Goal: Task Accomplishment & Management: Complete application form

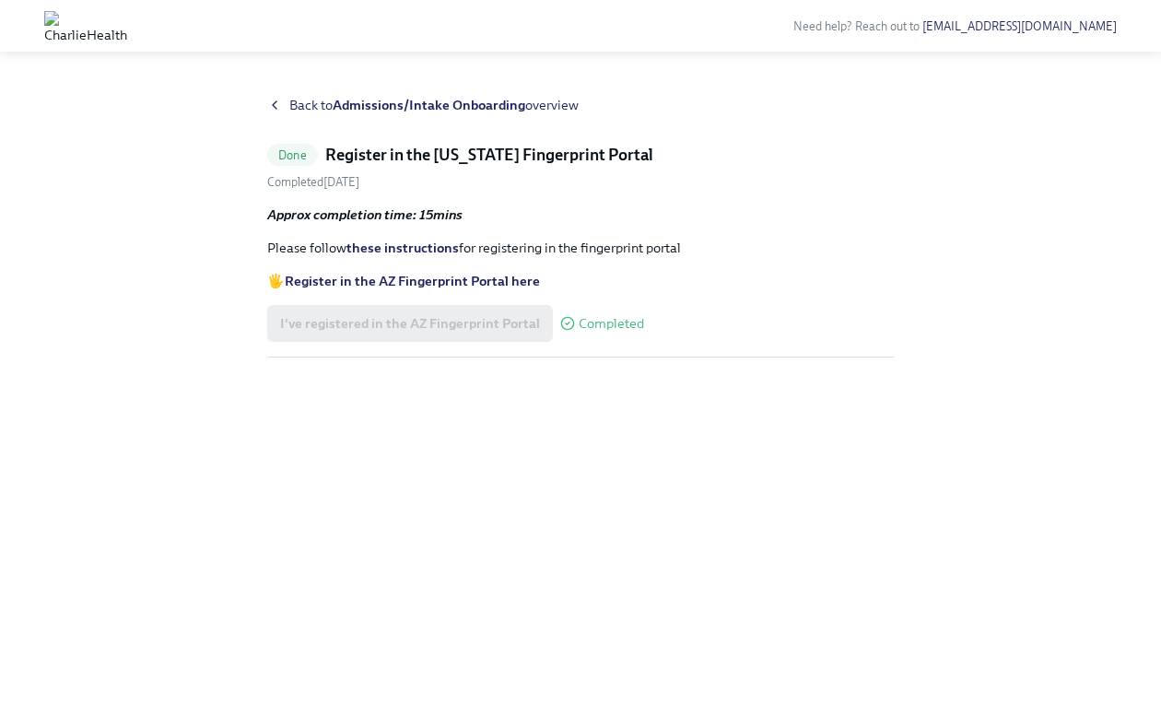
click at [287, 108] on div "Back to Admissions/Intake Onboarding overview" at bounding box center [580, 105] width 627 height 18
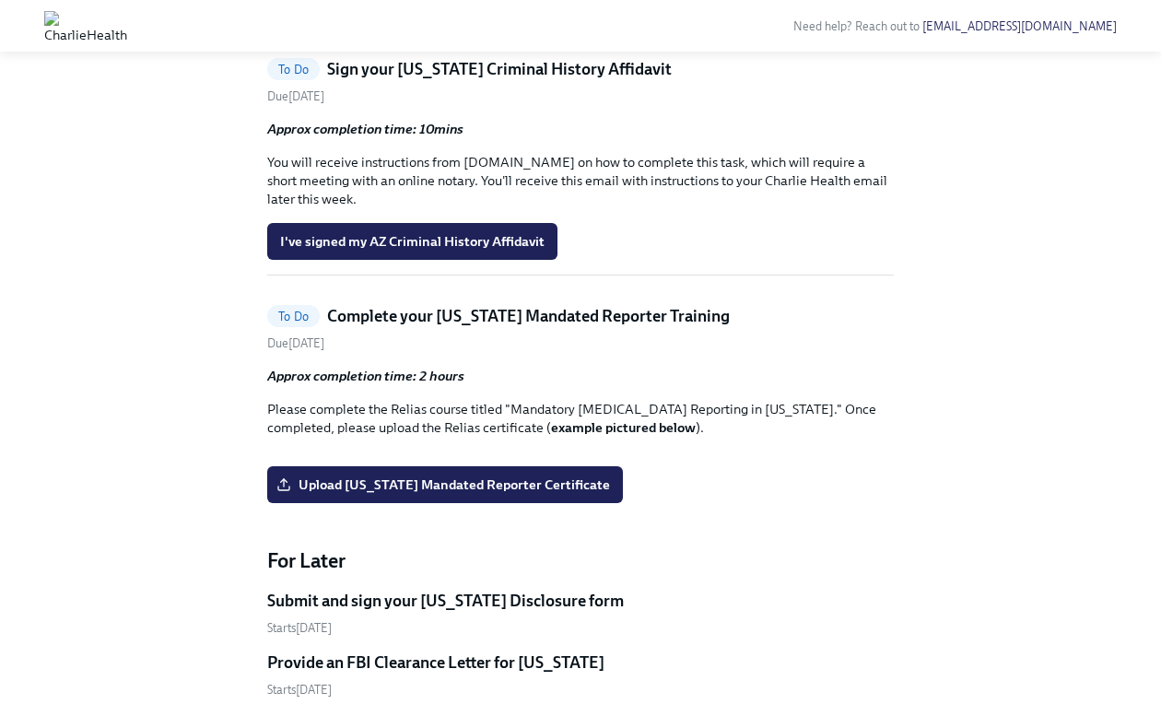
scroll to position [1622, 0]
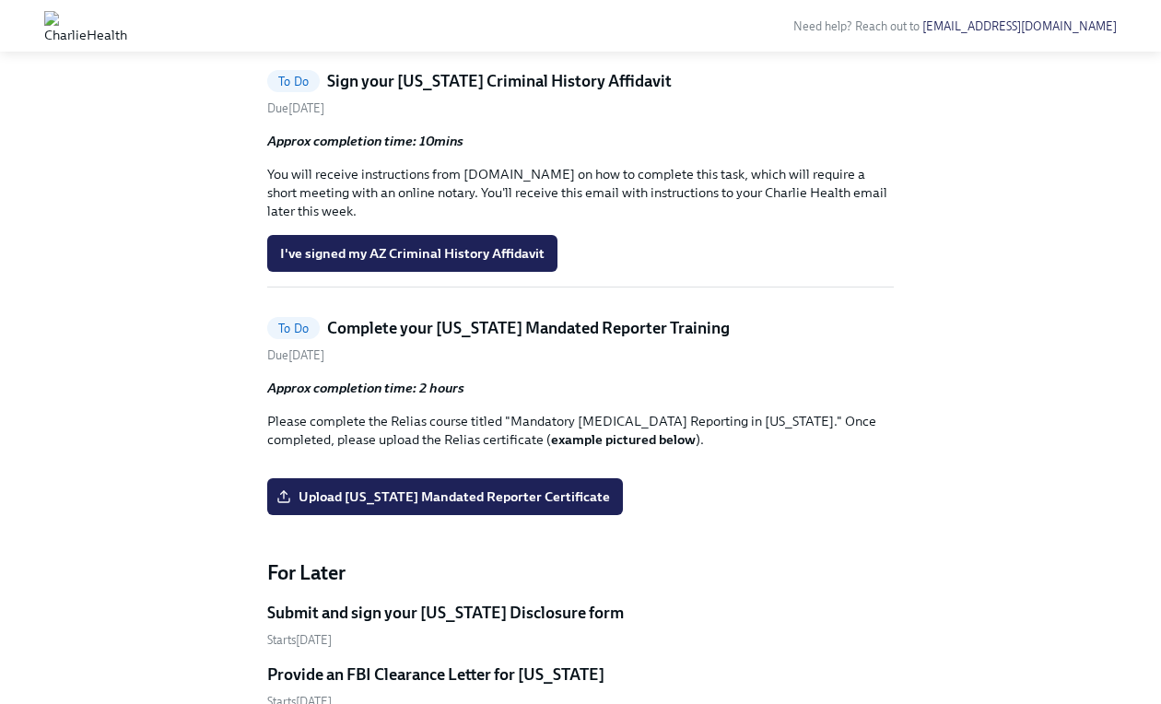
click at [389, 92] on h5 "Sign your [US_STATE] Criminal History Affidavit" at bounding box center [499, 81] width 345 height 22
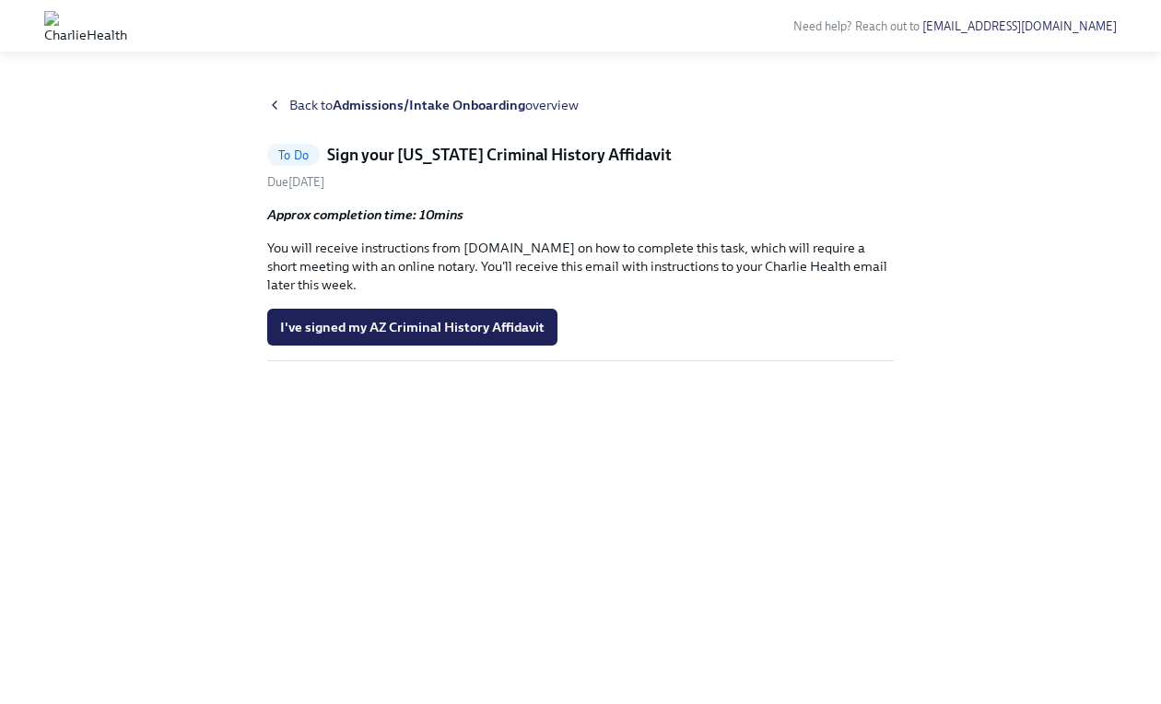
click at [444, 147] on h5 "Sign your [US_STATE] Criminal History Affidavit" at bounding box center [499, 155] width 345 height 22
click at [494, 159] on h5 "Sign your [US_STATE] Criminal History Affidavit" at bounding box center [499, 155] width 345 height 22
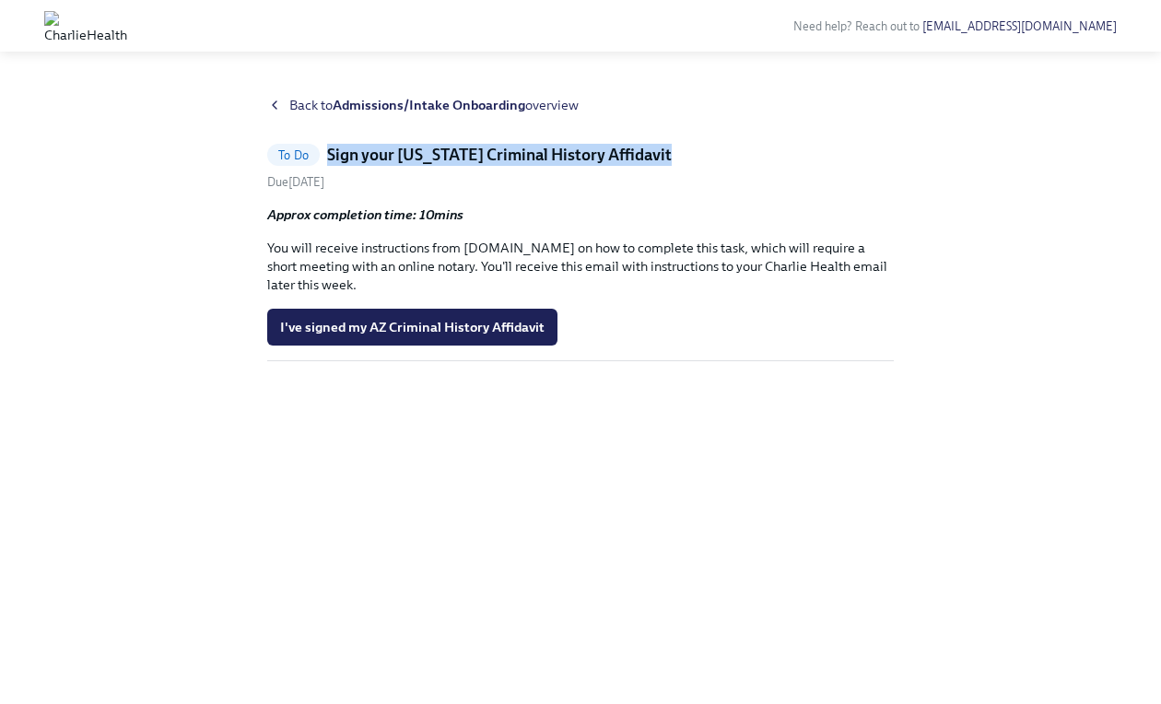
click at [494, 159] on h5 "Sign your [US_STATE] Criminal History Affidavit" at bounding box center [499, 155] width 345 height 22
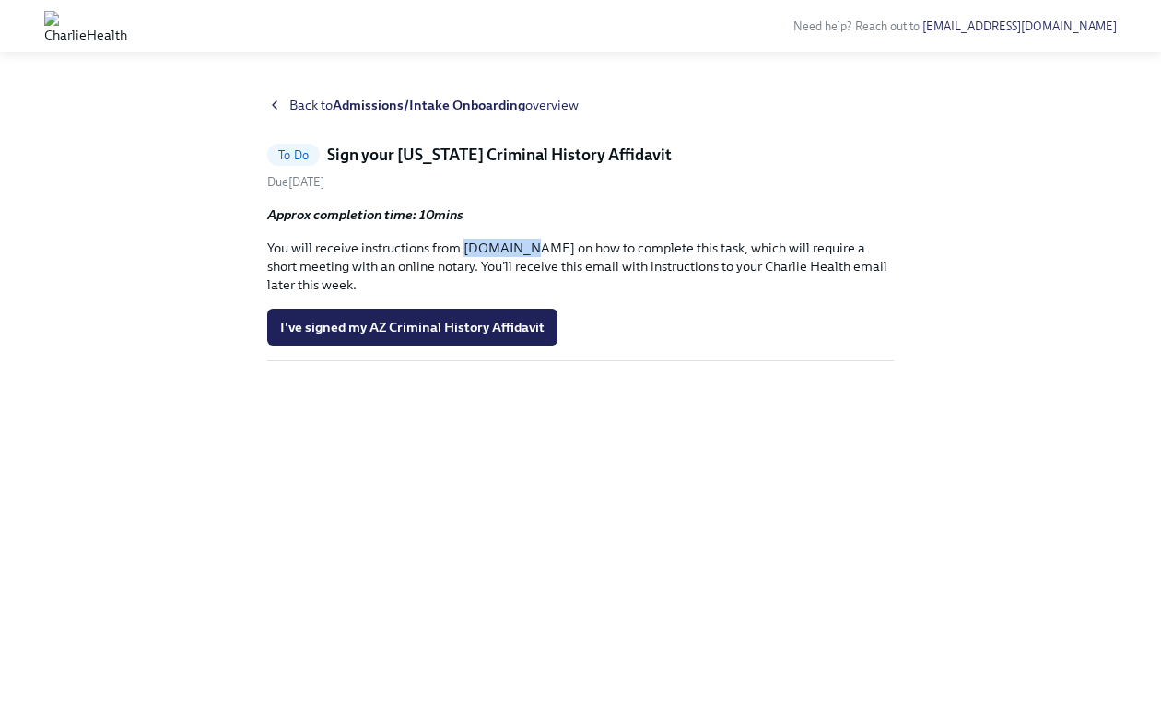
drag, startPoint x: 465, startPoint y: 247, endPoint x: 523, endPoint y: 249, distance: 58.1
click at [523, 249] on p "You will receive instructions from [DOMAIN_NAME] on how to complete this task, …" at bounding box center [580, 266] width 627 height 55
copy p "[DOMAIN_NAME]"
click at [524, 202] on div "To Do Sign your [US_STATE] Criminal History Affidavit Due [DATE] Approx complet…" at bounding box center [580, 253] width 627 height 218
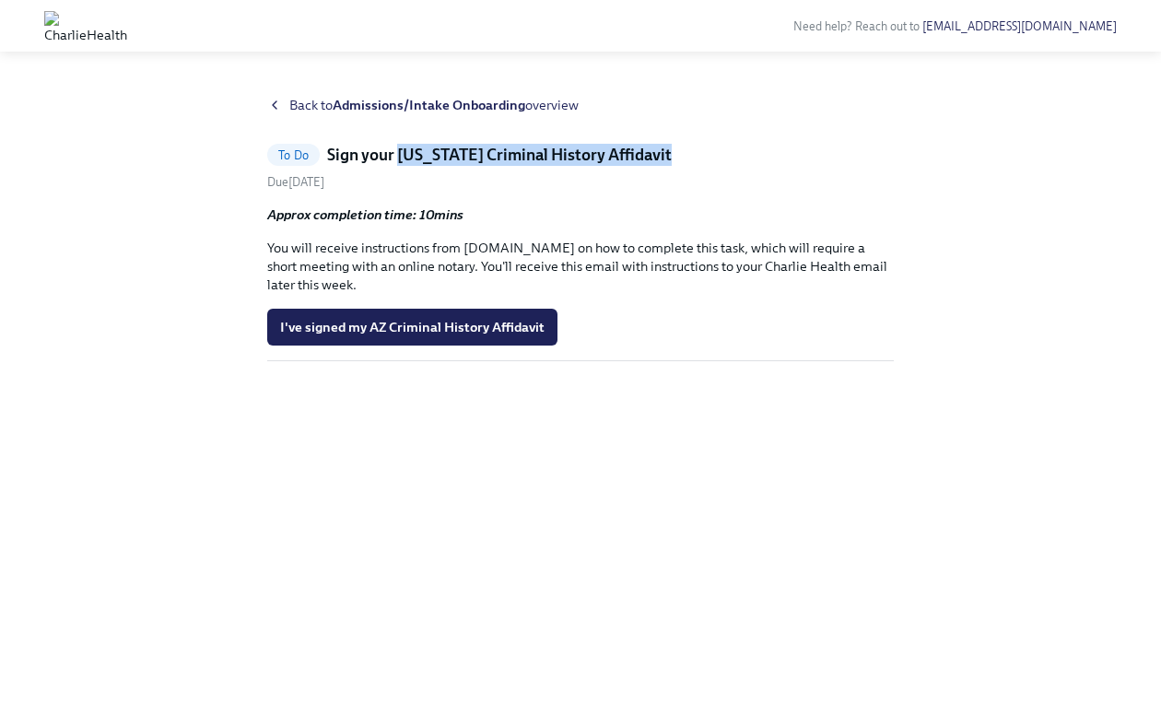
drag, startPoint x: 400, startPoint y: 151, endPoint x: 659, endPoint y: 166, distance: 259.4
click at [659, 166] on div "To Do Sign your [US_STATE] Criminal History Affidavit Due [DATE] Approx complet…" at bounding box center [580, 253] width 627 height 218
copy h5 "[US_STATE] Criminal History Affidavit"
click at [398, 316] on button "I've signed my AZ Criminal History Affidavit" at bounding box center [412, 327] width 290 height 37
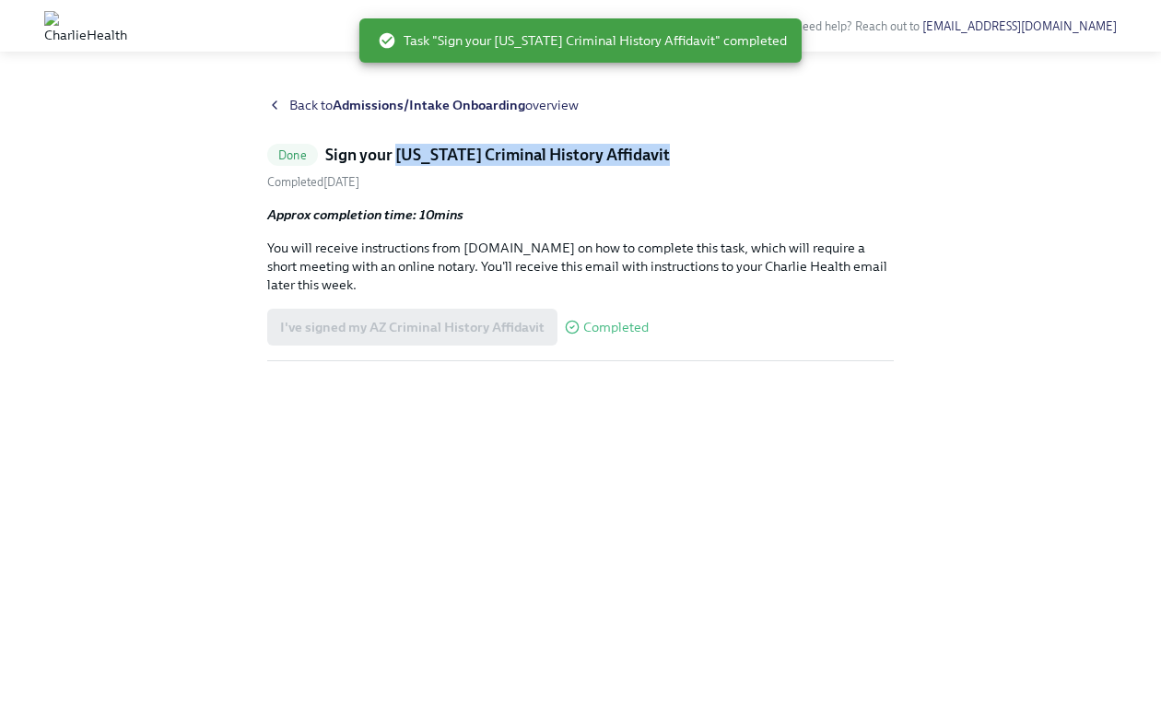
click at [281, 107] on icon at bounding box center [274, 105] width 15 height 15
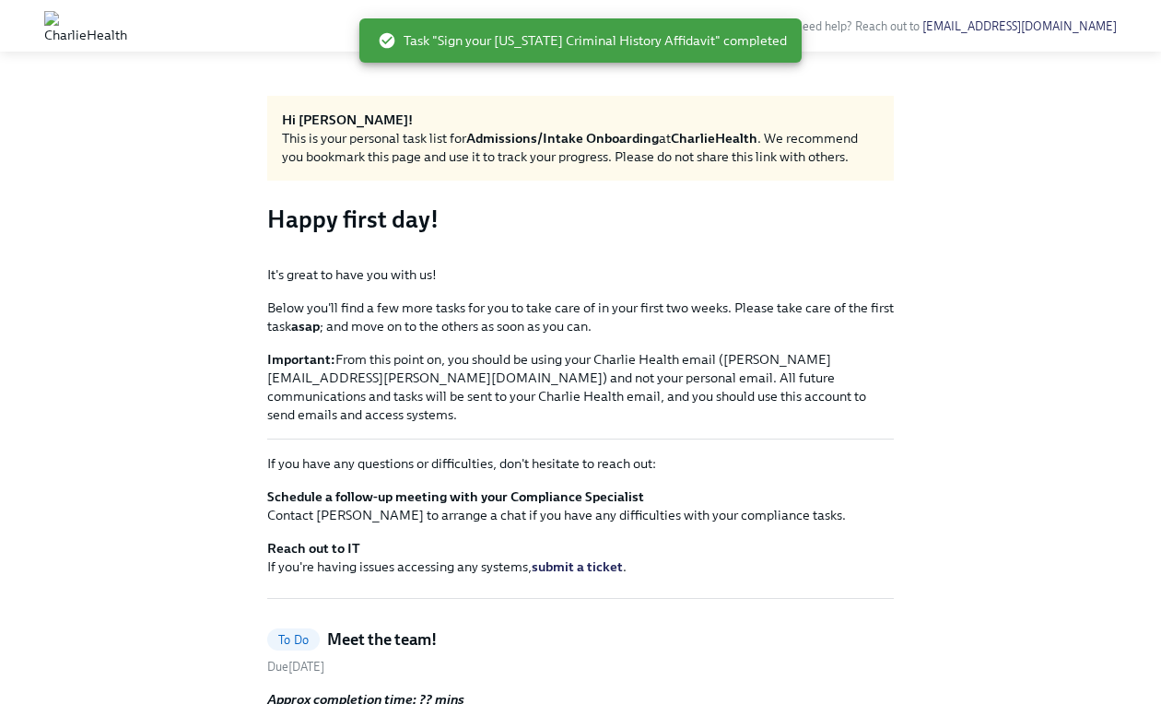
click at [292, 251] on div at bounding box center [580, 251] width 627 height 0
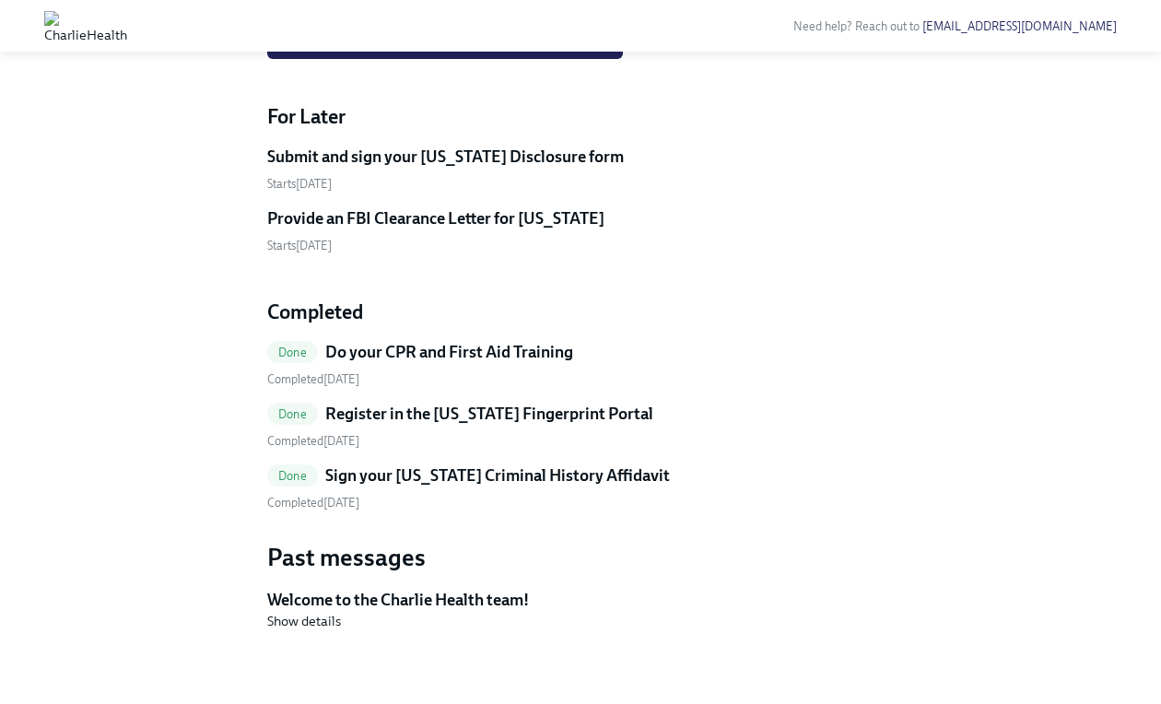
scroll to position [1843, 0]
drag, startPoint x: 515, startPoint y: 217, endPoint x: 800, endPoint y: 220, distance: 284.8
copy p "andatory [MEDICAL_DATA] Reporting in [US_STATE]"
